Goal: Task Accomplishment & Management: Manage account settings

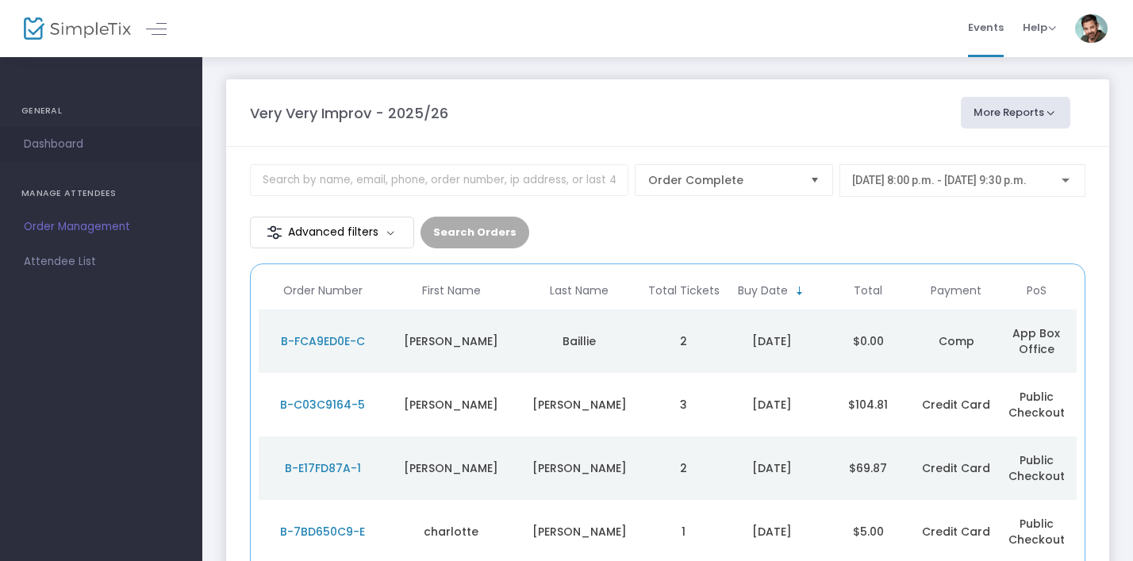
click at [56, 144] on span "Dashboard" at bounding box center [101, 144] width 155 height 21
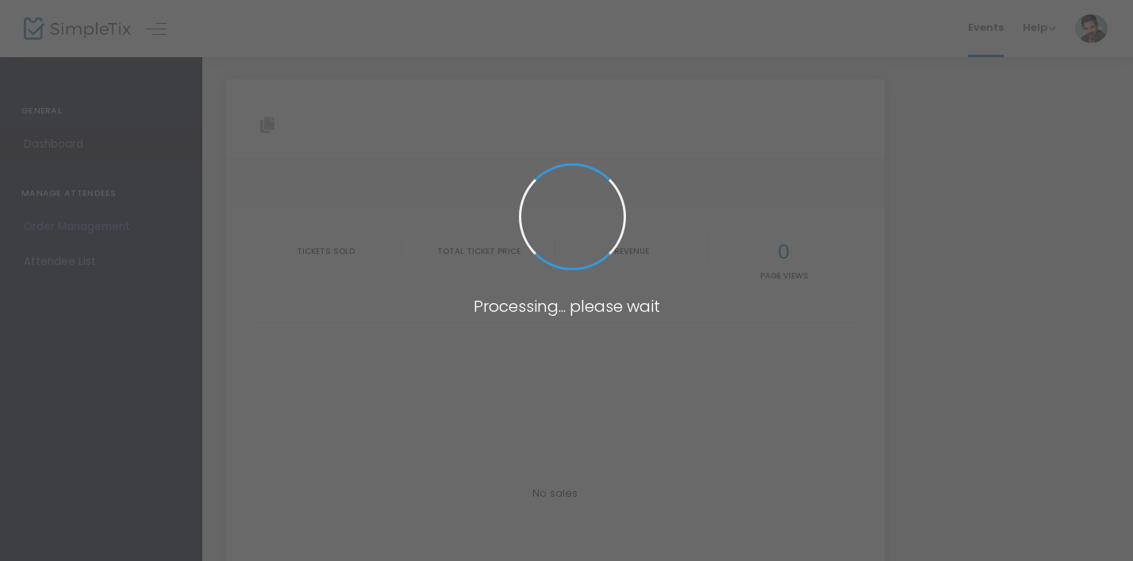
type input "[URL][DOMAIN_NAME]"
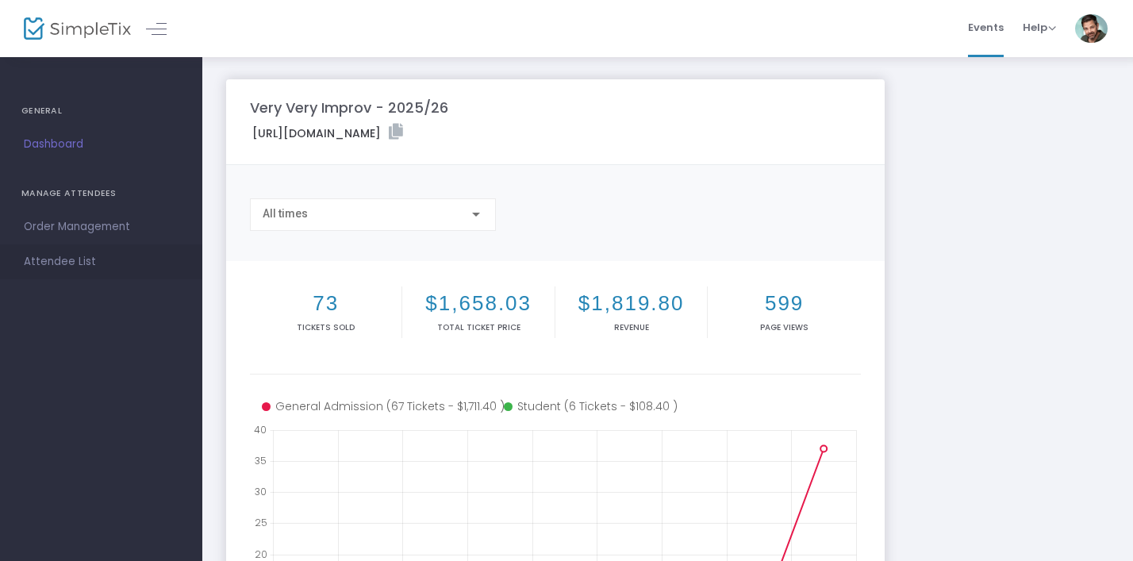
click at [81, 259] on span "Attendee List" at bounding box center [101, 261] width 155 height 21
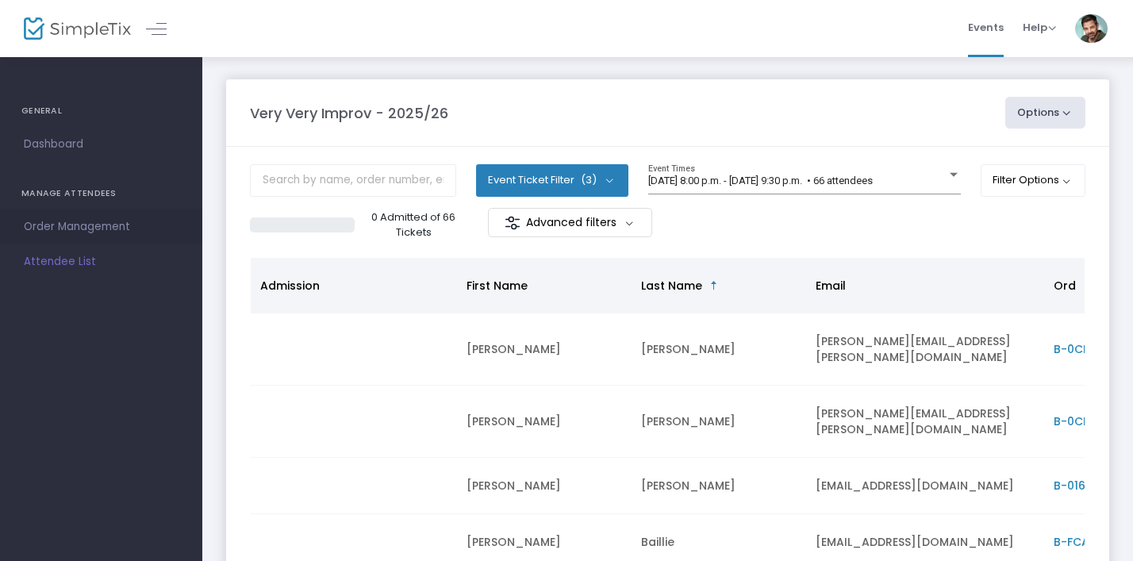
click at [71, 226] on span "Order Management" at bounding box center [101, 227] width 155 height 21
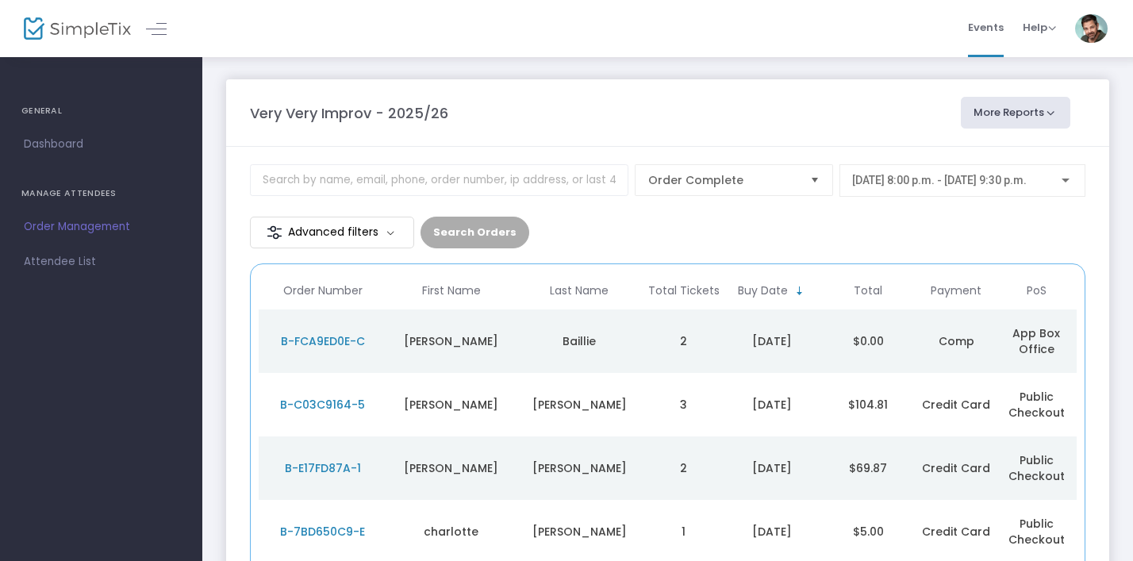
click at [66, 225] on span "Order Management" at bounding box center [101, 227] width 155 height 21
click at [62, 264] on span "Attendee List" at bounding box center [101, 261] width 155 height 21
